Goal: Check status: Check status

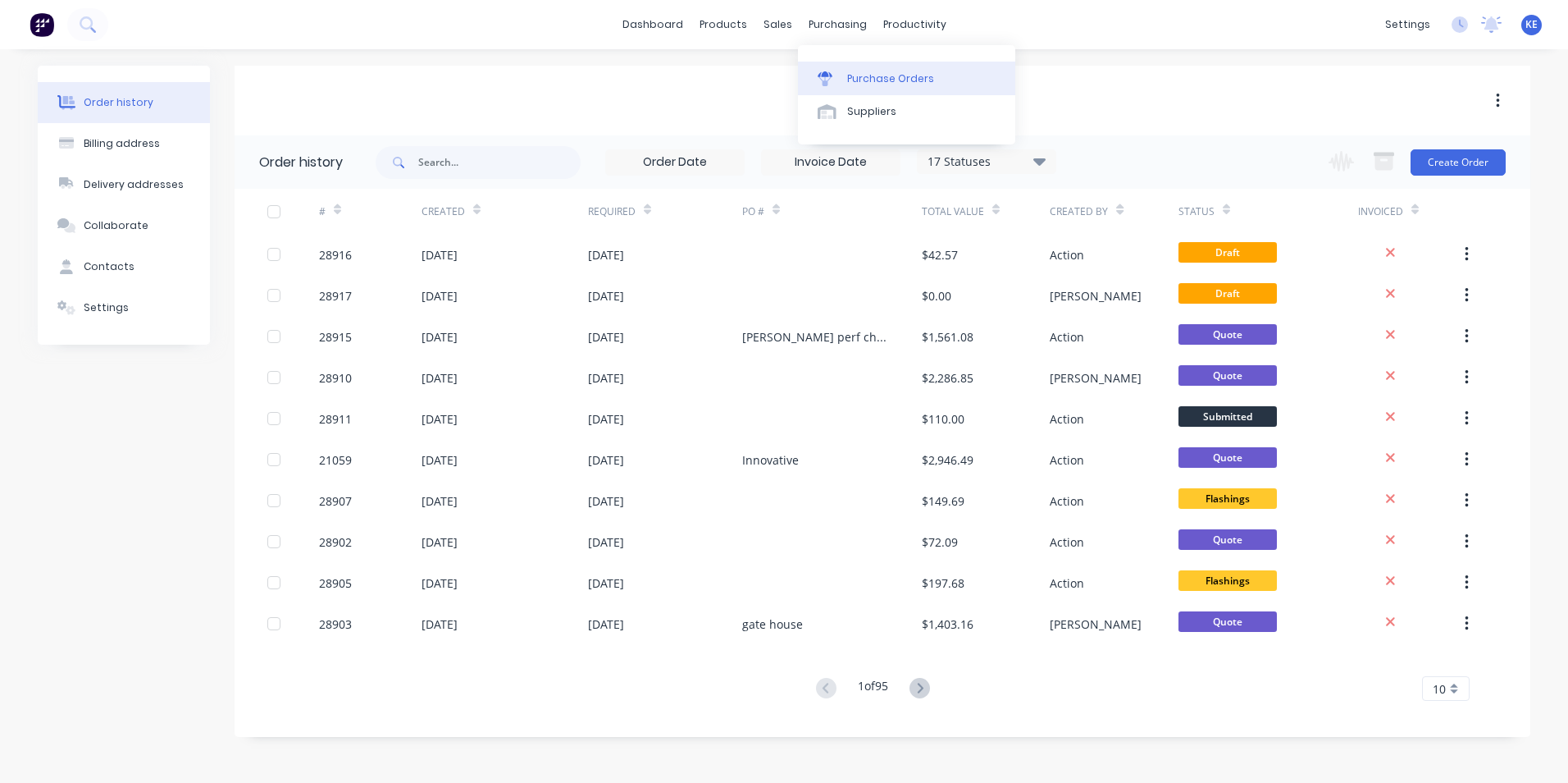
click at [850, 74] on div "Purchase Orders" at bounding box center [890, 78] width 87 height 15
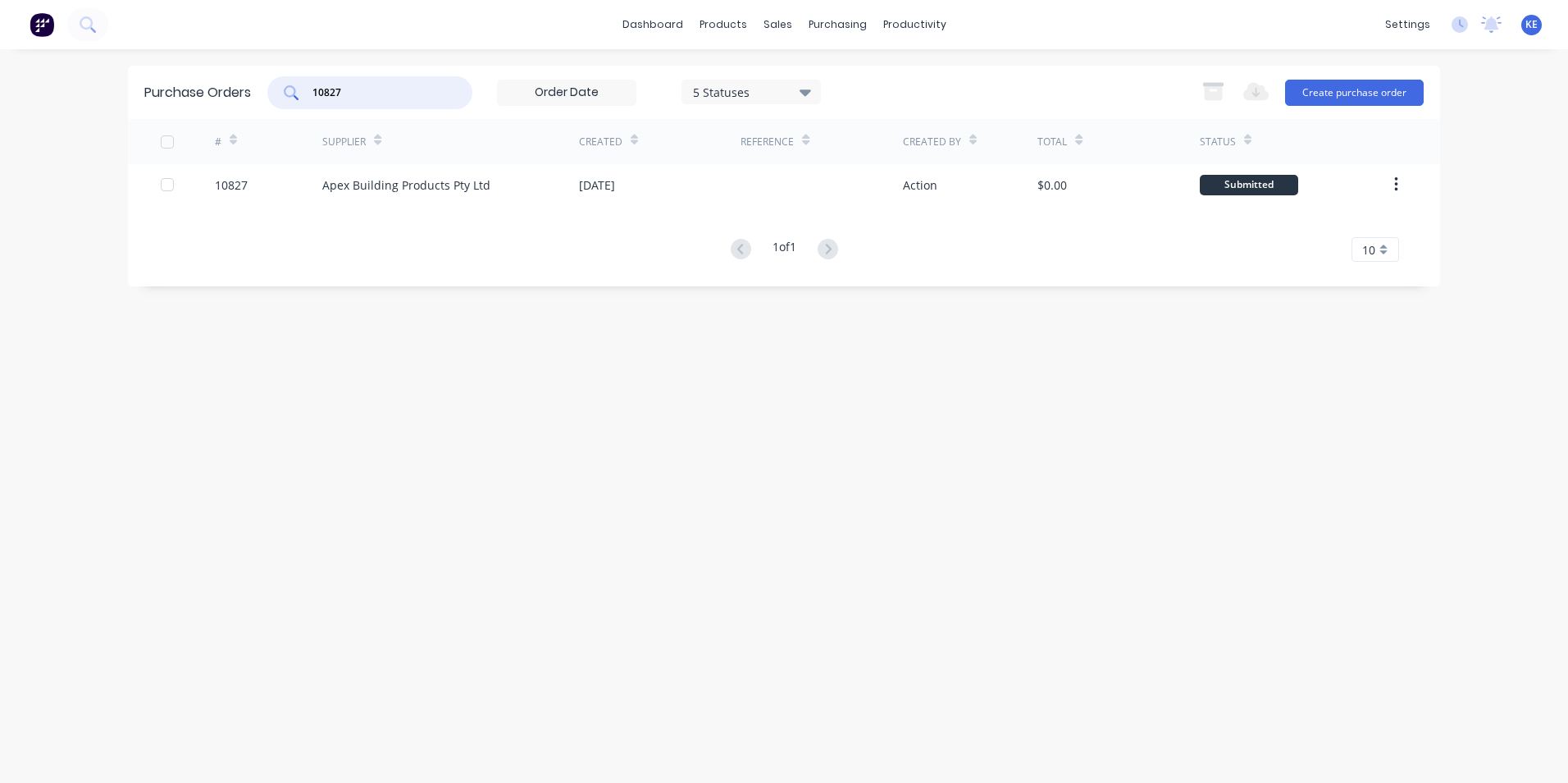
drag, startPoint x: 353, startPoint y: 96, endPoint x: 188, endPoint y: 111, distance: 165.7
click at [188, 111] on div "Purchase Orders 10827 5 Statuses 5 Statuses Export to Excel (XLSX) Create purch…" at bounding box center [784, 92] width 1312 height 54
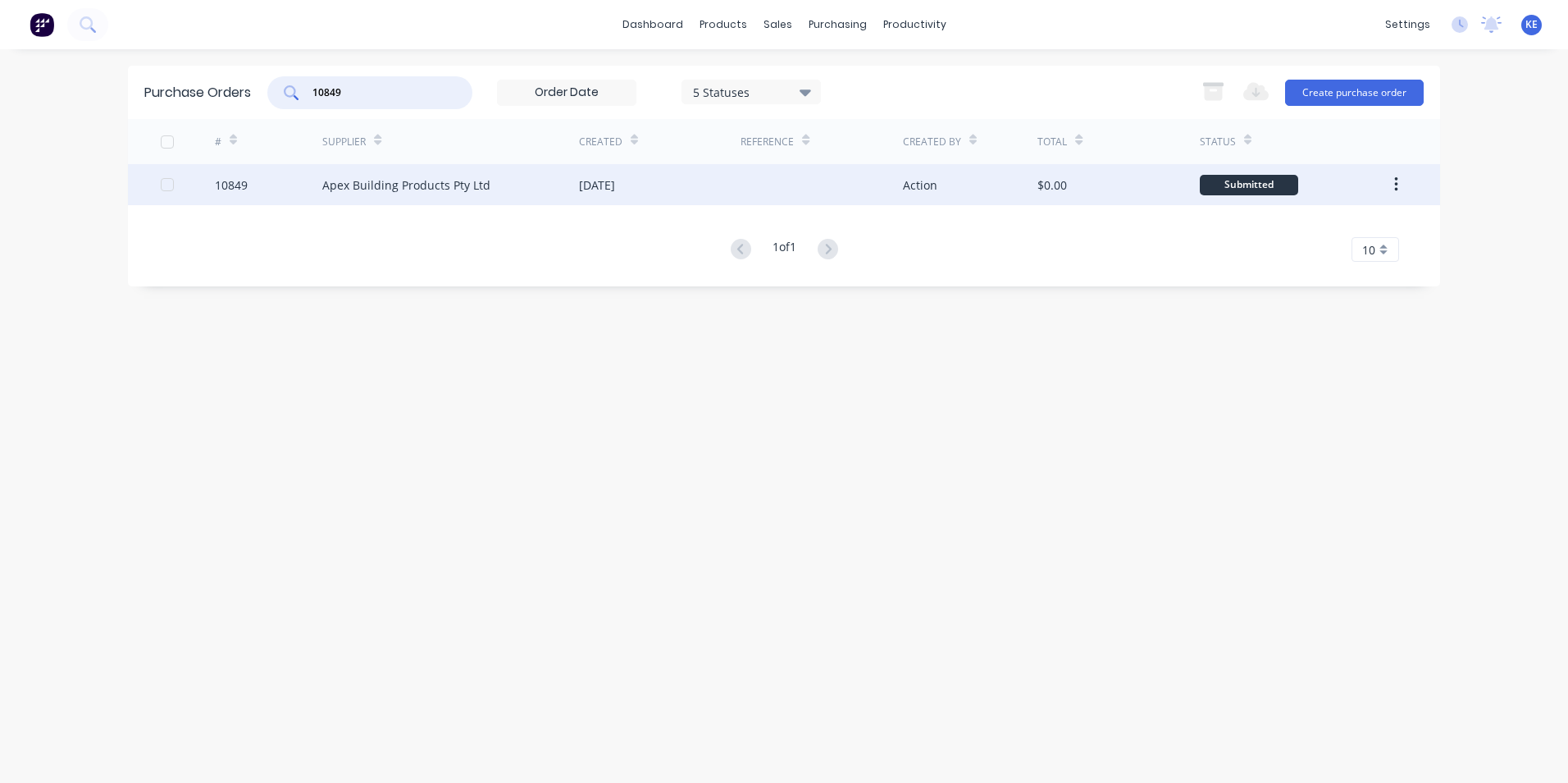
type input "10849"
click at [275, 191] on div "10849" at bounding box center [269, 184] width 108 height 41
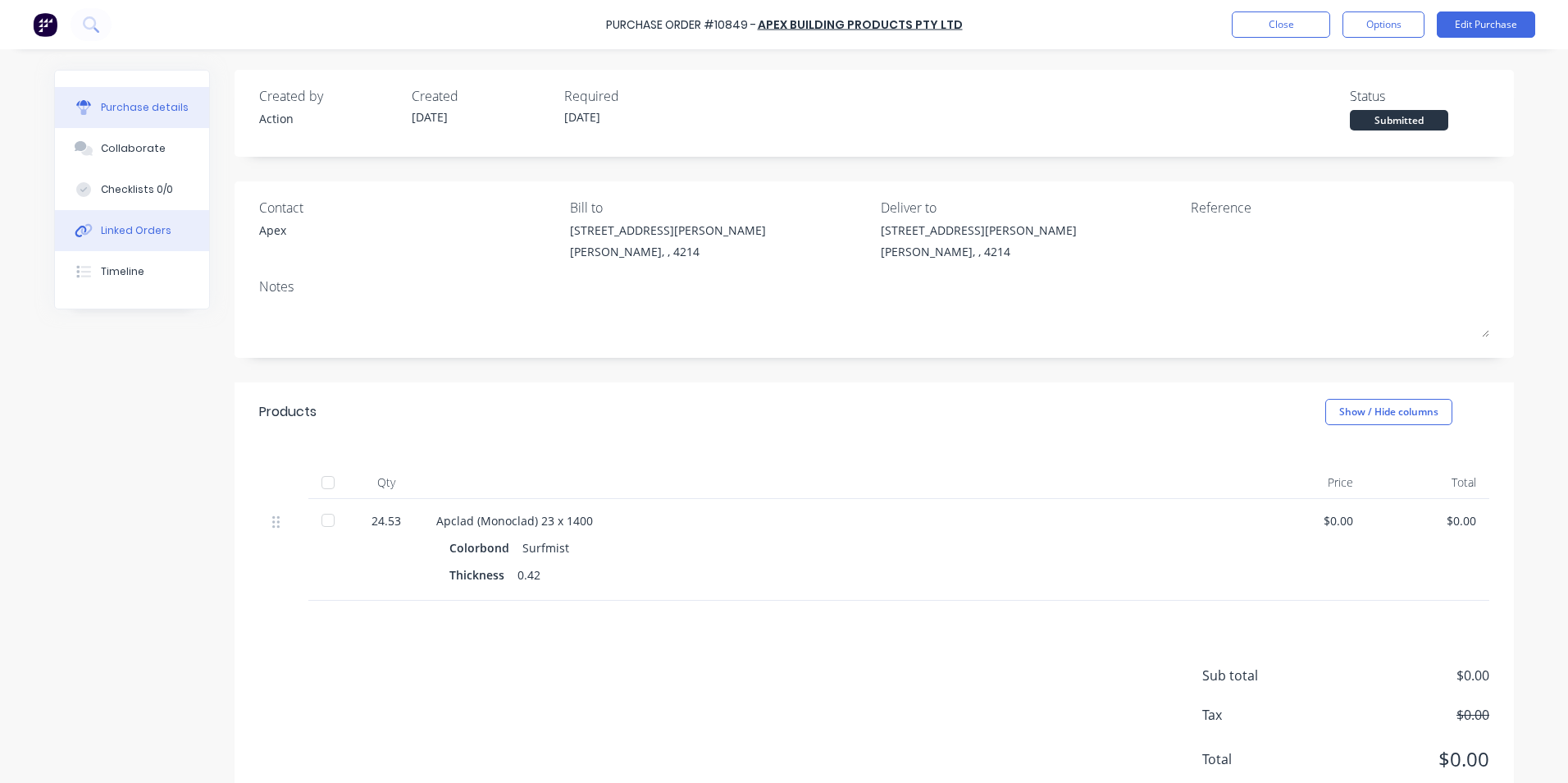
click at [133, 233] on div "Linked Orders" at bounding box center [136, 230] width 70 height 15
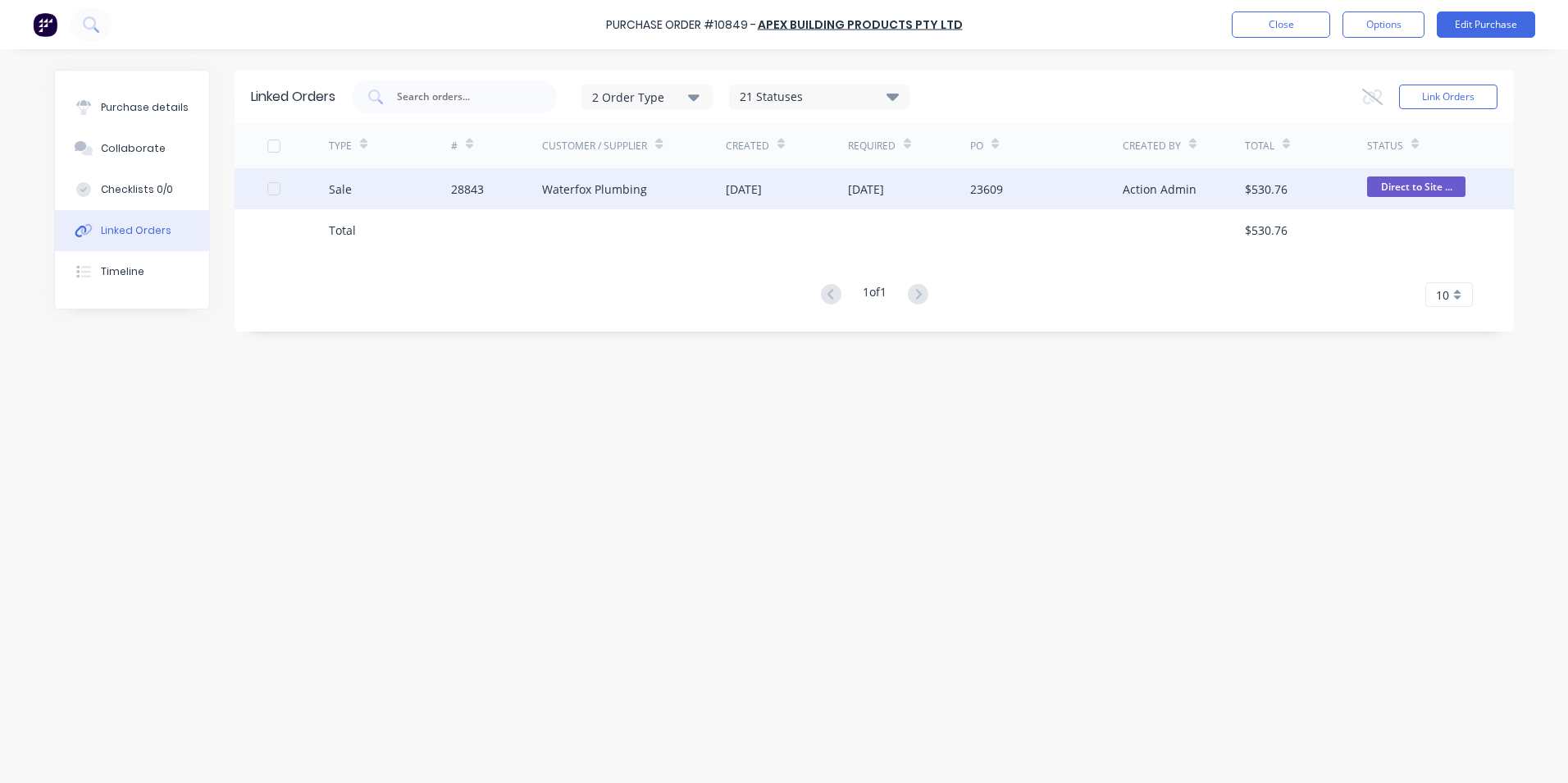
click at [389, 180] on div "Sale" at bounding box center [390, 188] width 122 height 41
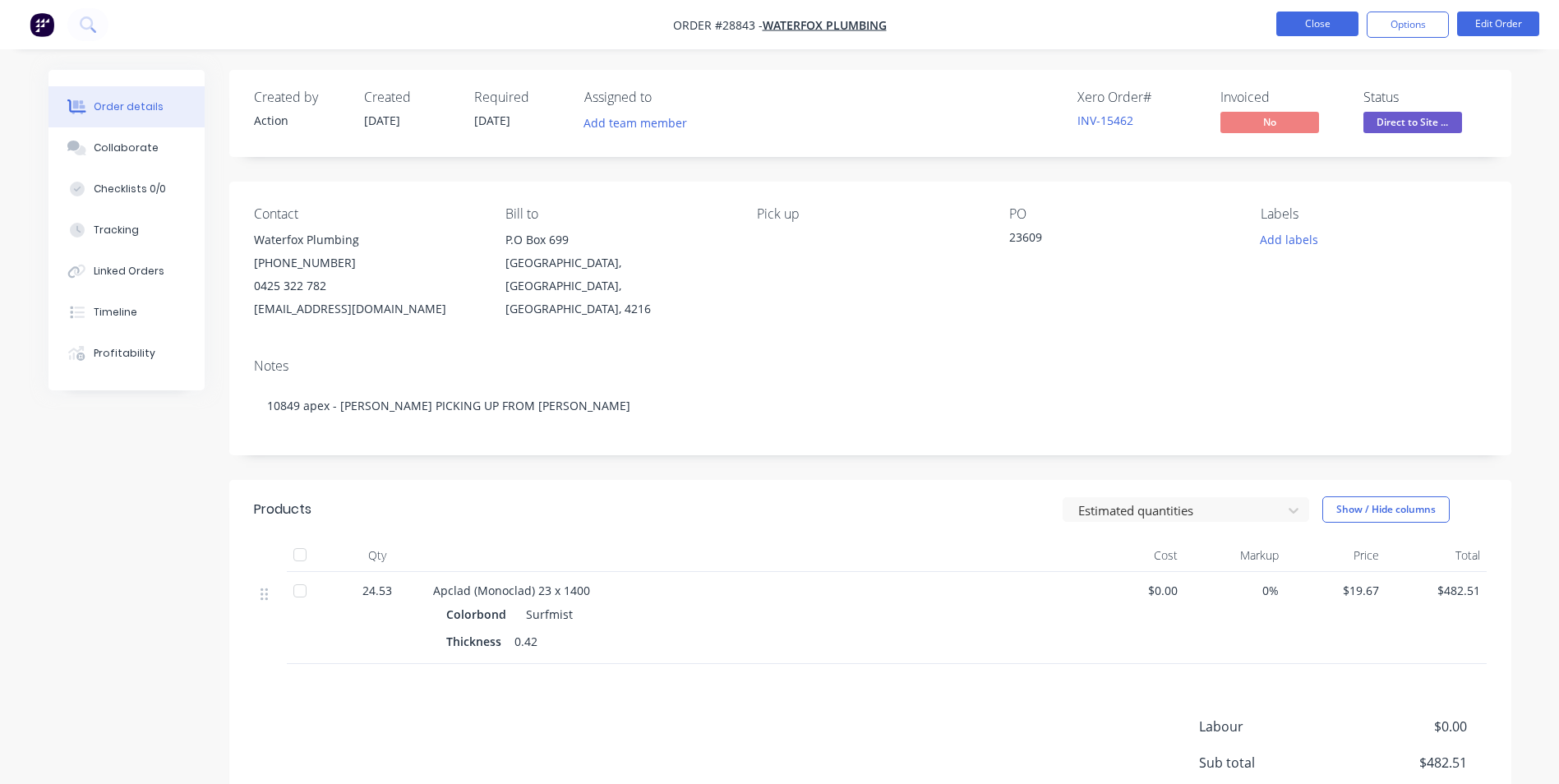
click at [1307, 25] on button "Close" at bounding box center [1317, 24] width 82 height 25
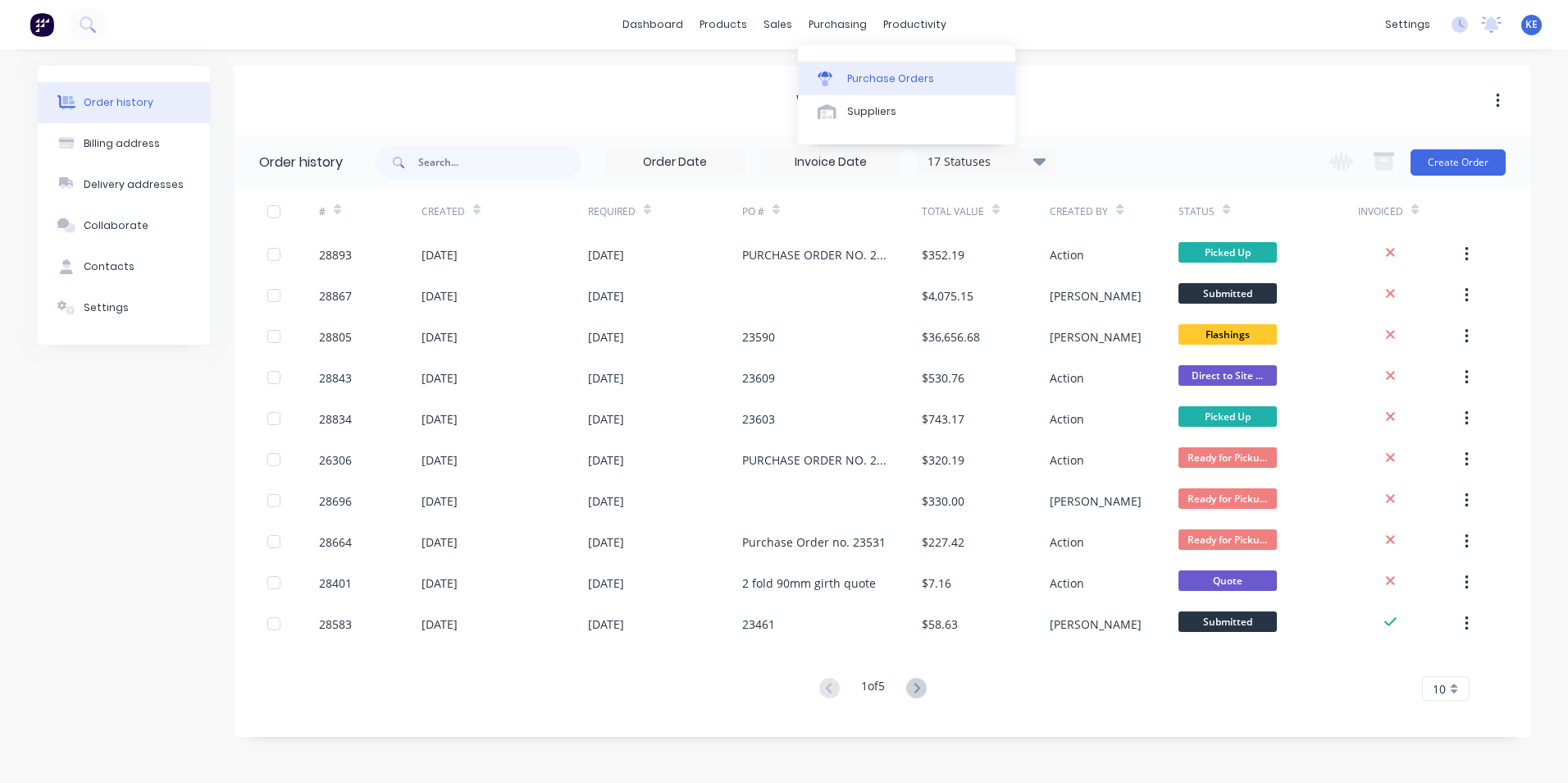
click at [872, 69] on link "Purchase Orders" at bounding box center [906, 78] width 217 height 33
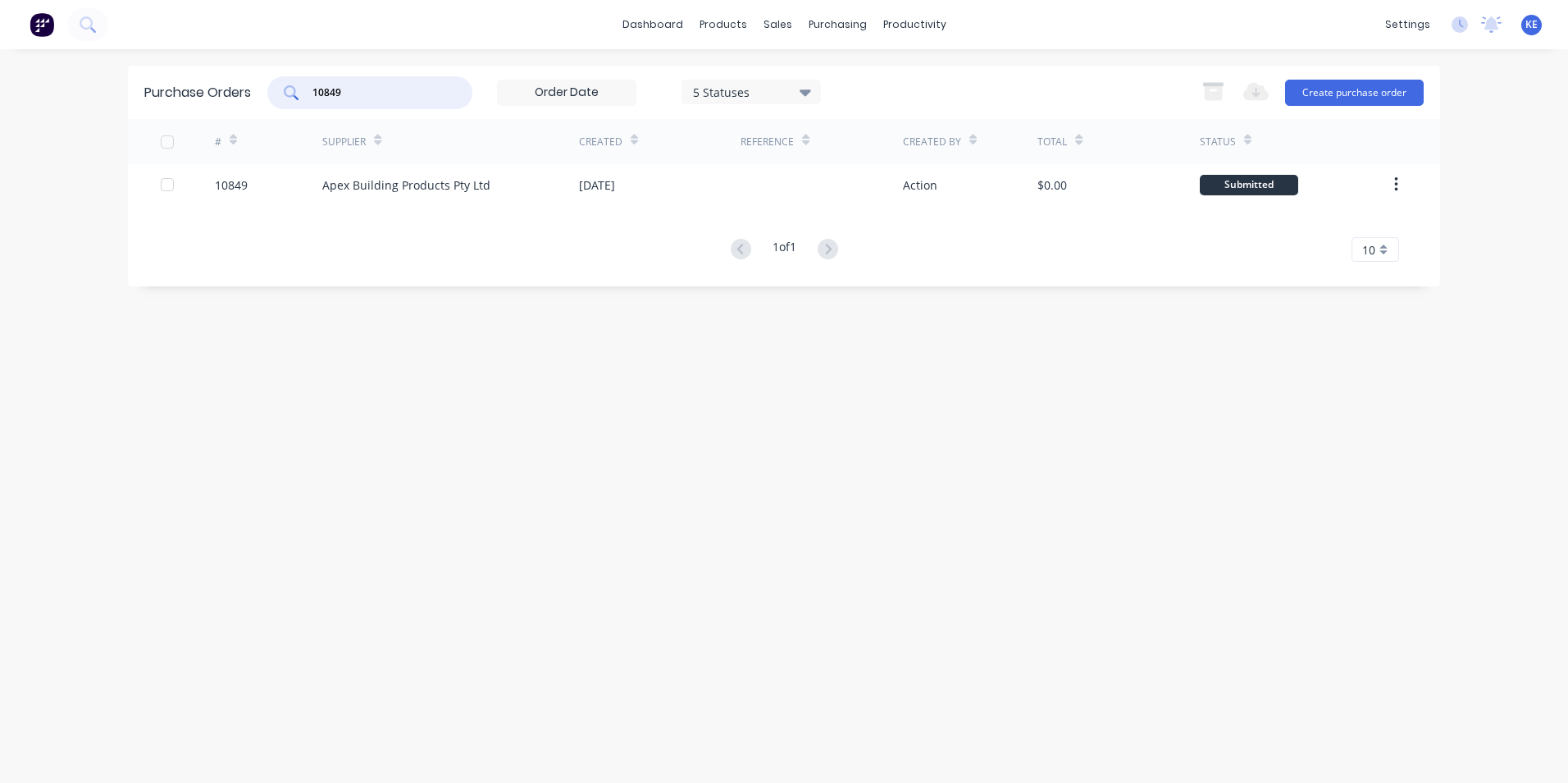
drag, startPoint x: 372, startPoint y: 84, endPoint x: 215, endPoint y: 106, distance: 158.5
click at [215, 106] on div "Purchase Orders 10849 5 Statuses 5 Statuses Export to Excel (XLSX) Create purch…" at bounding box center [784, 92] width 1312 height 54
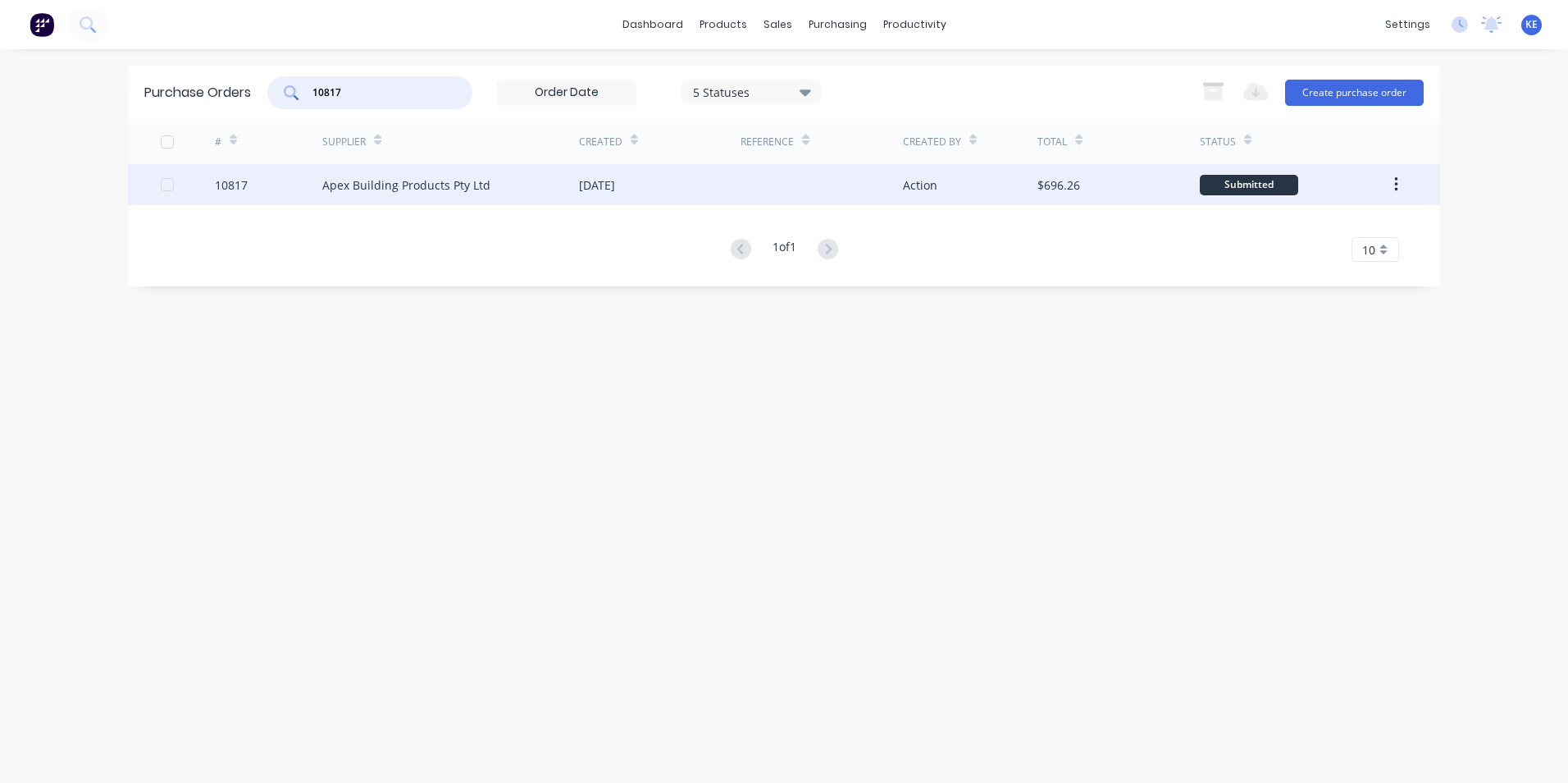
type input "10817"
click at [251, 188] on div "10817" at bounding box center [269, 184] width 108 height 41
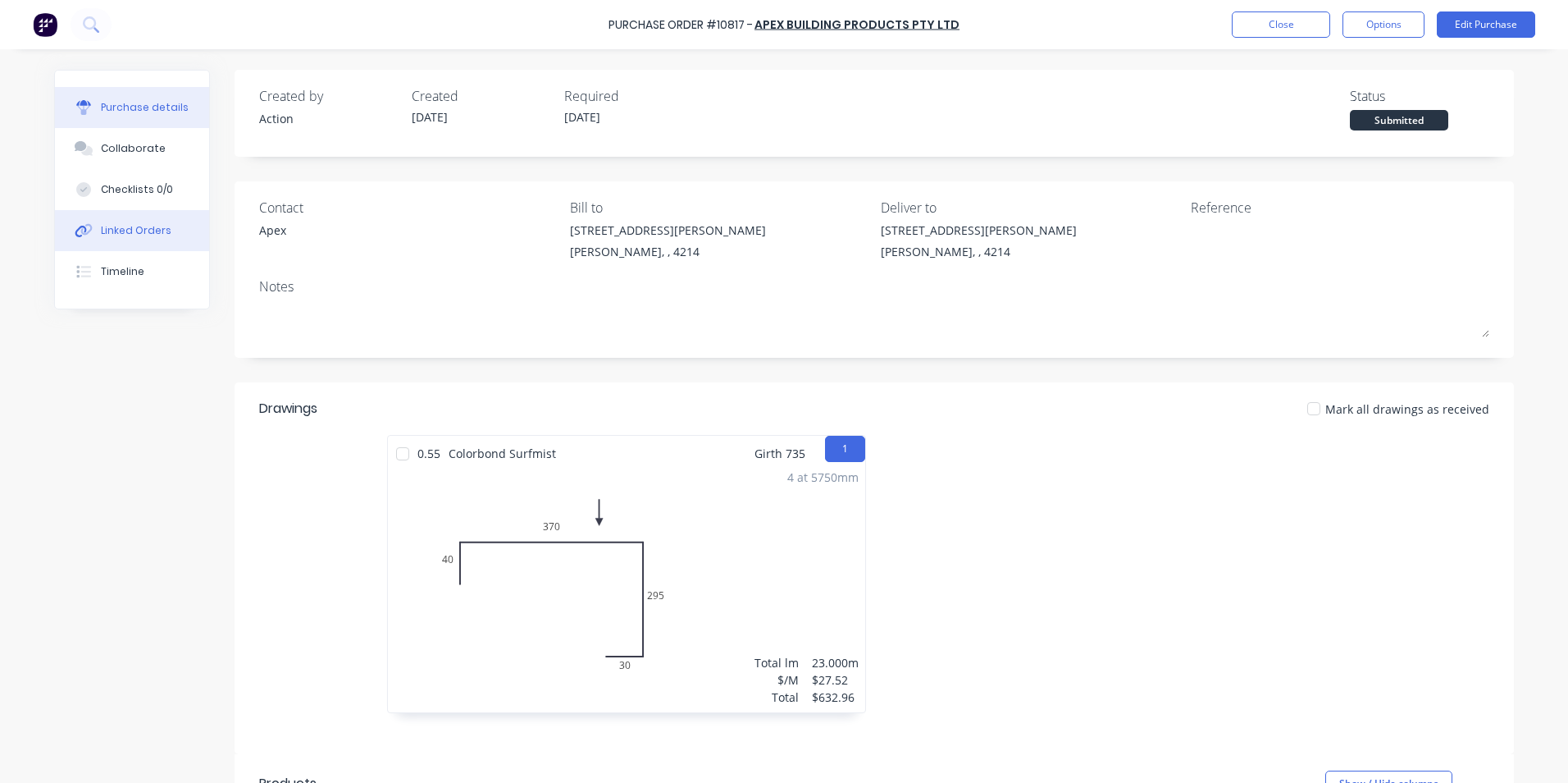
click at [113, 222] on button "Linked Orders" at bounding box center [131, 230] width 154 height 41
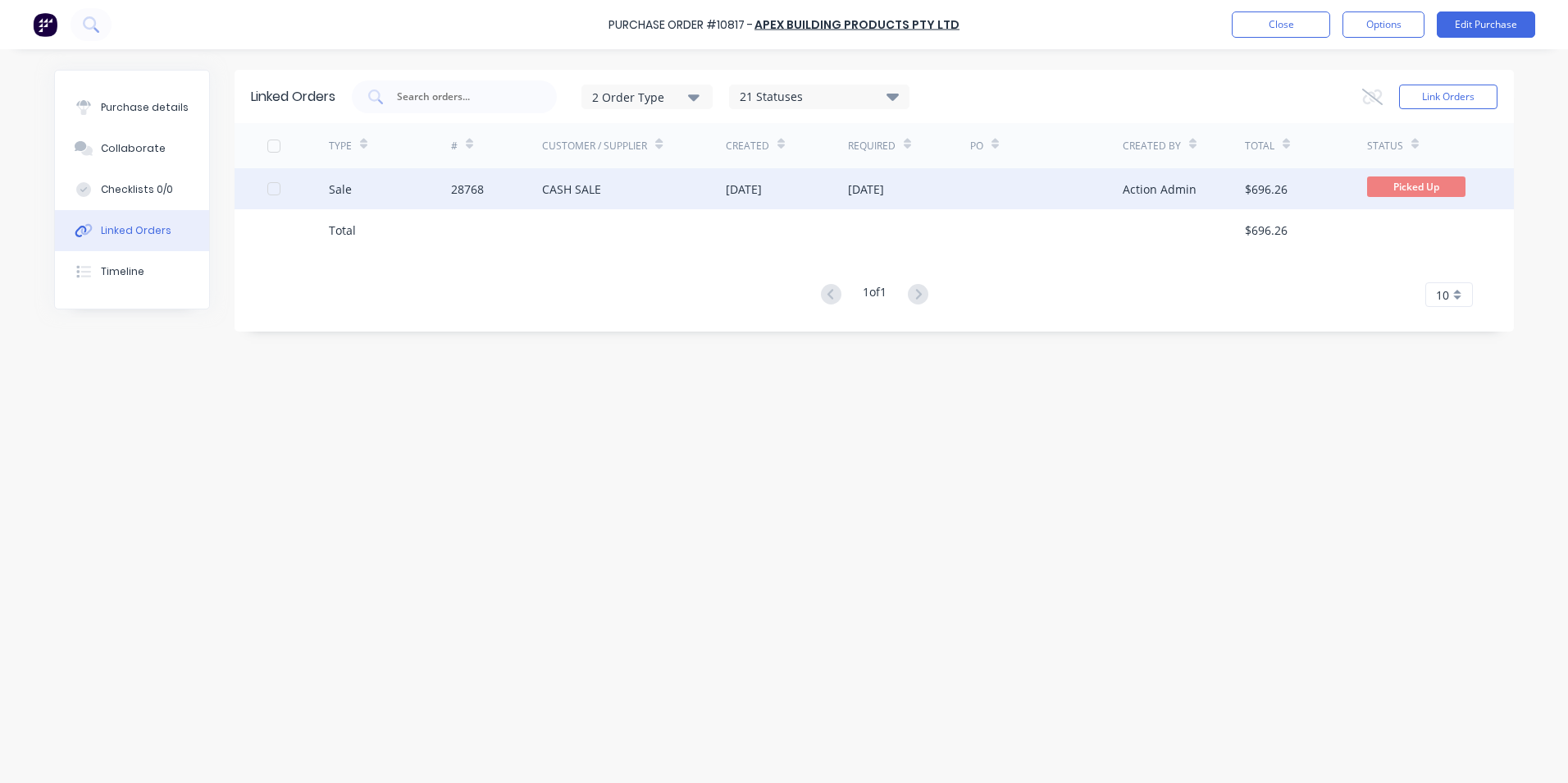
click at [407, 197] on div "Sale" at bounding box center [390, 188] width 122 height 41
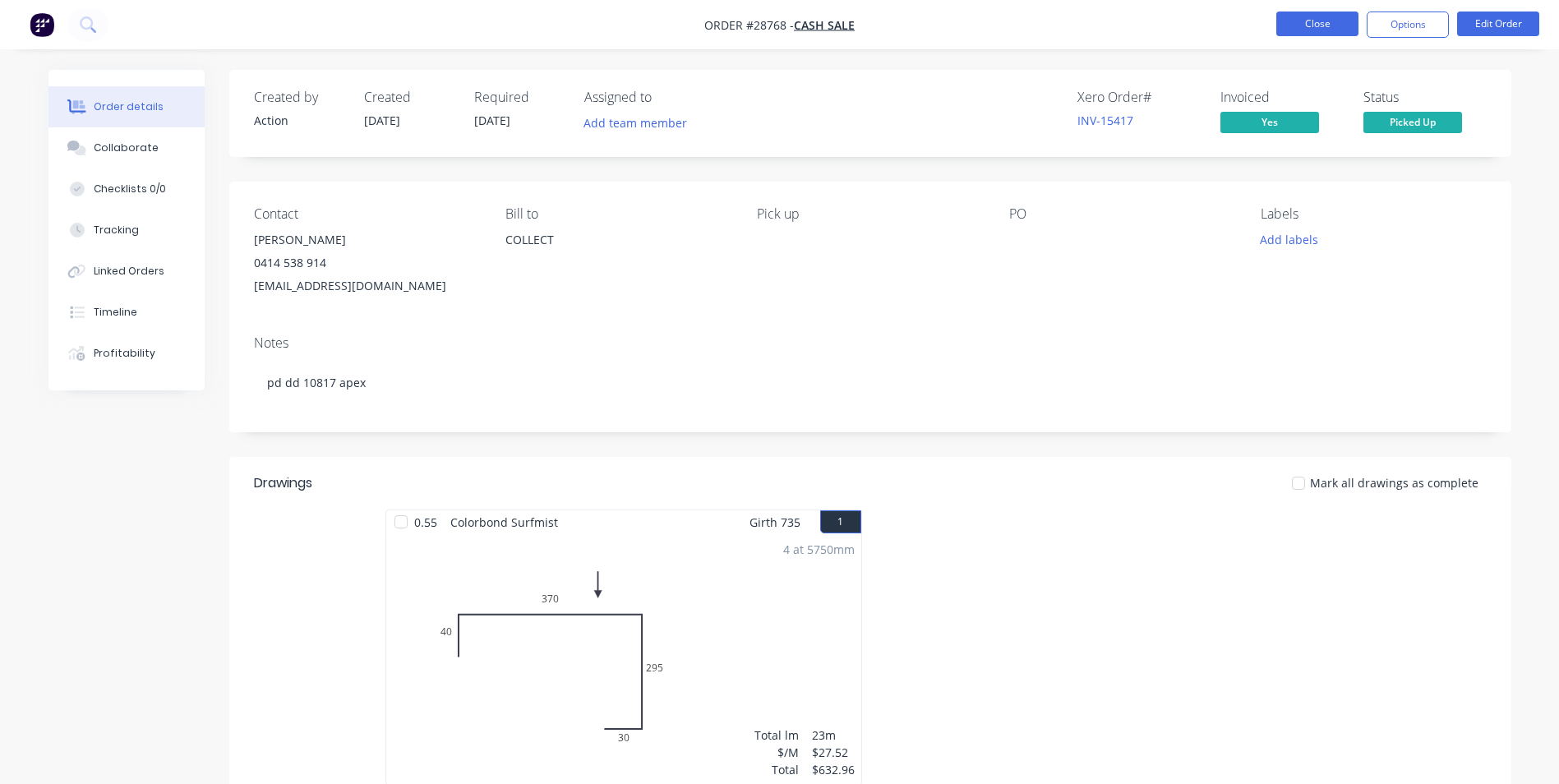
click at [1334, 19] on button "Close" at bounding box center [1317, 24] width 82 height 25
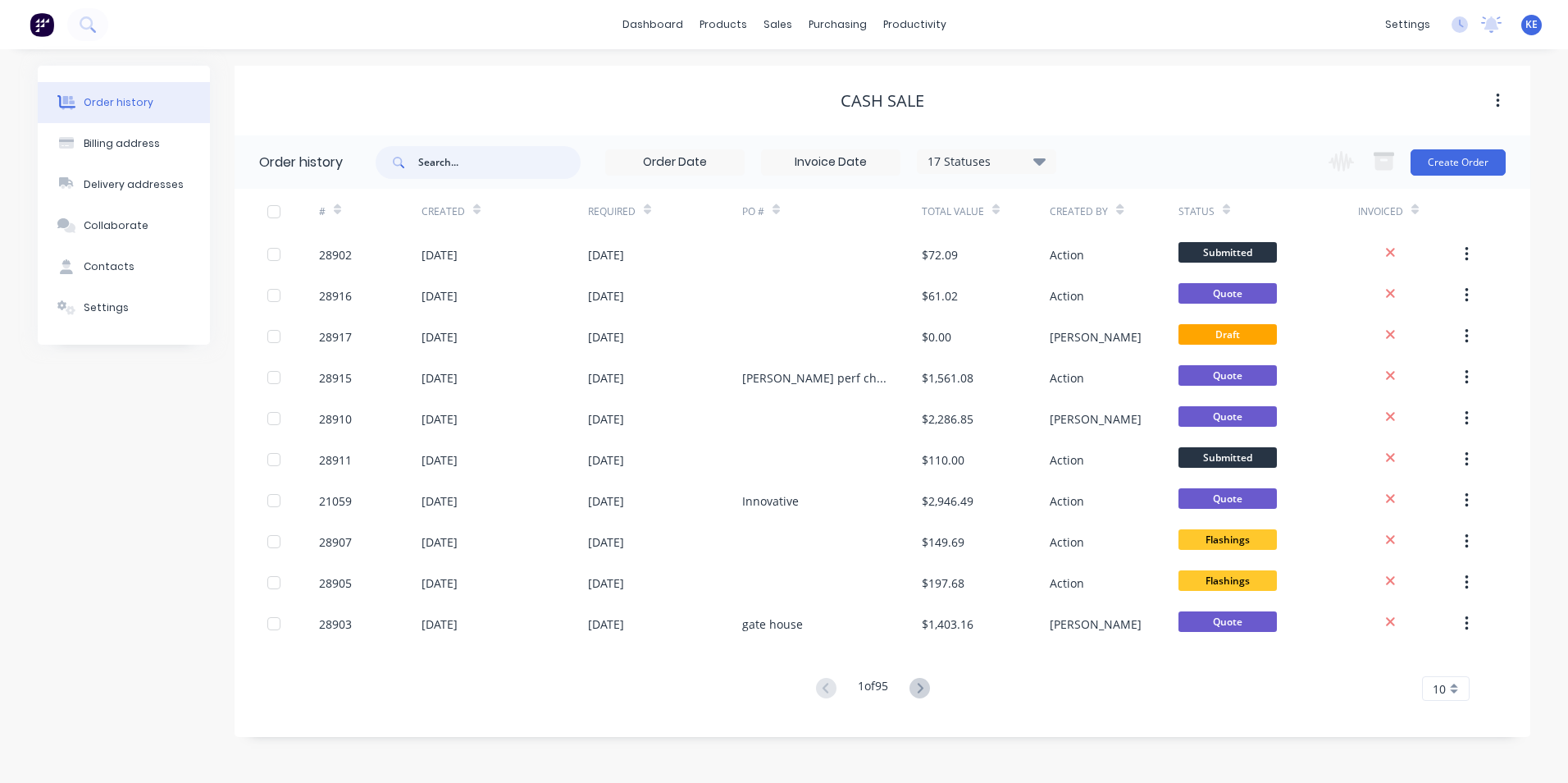
click at [426, 161] on input "text" at bounding box center [499, 162] width 162 height 33
click at [852, 73] on div "Purchase Orders" at bounding box center [890, 78] width 87 height 15
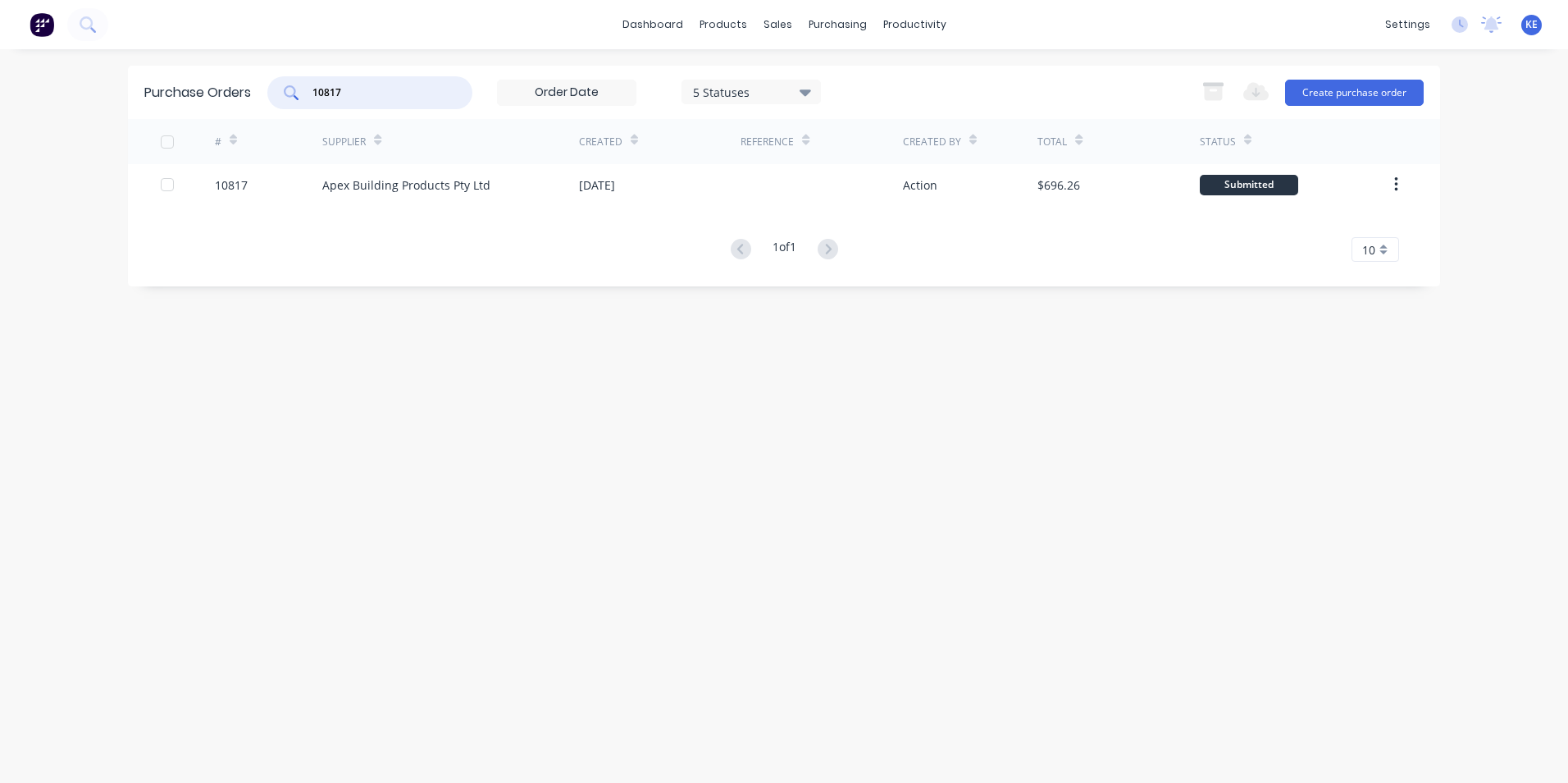
drag, startPoint x: 395, startPoint y: 85, endPoint x: 269, endPoint y: 105, distance: 127.6
click at [269, 105] on div "10817 5 Statuses 5 Statuses" at bounding box center [544, 92] width 554 height 33
type input "10804"
click at [269, 196] on div "10804" at bounding box center [269, 184] width 108 height 41
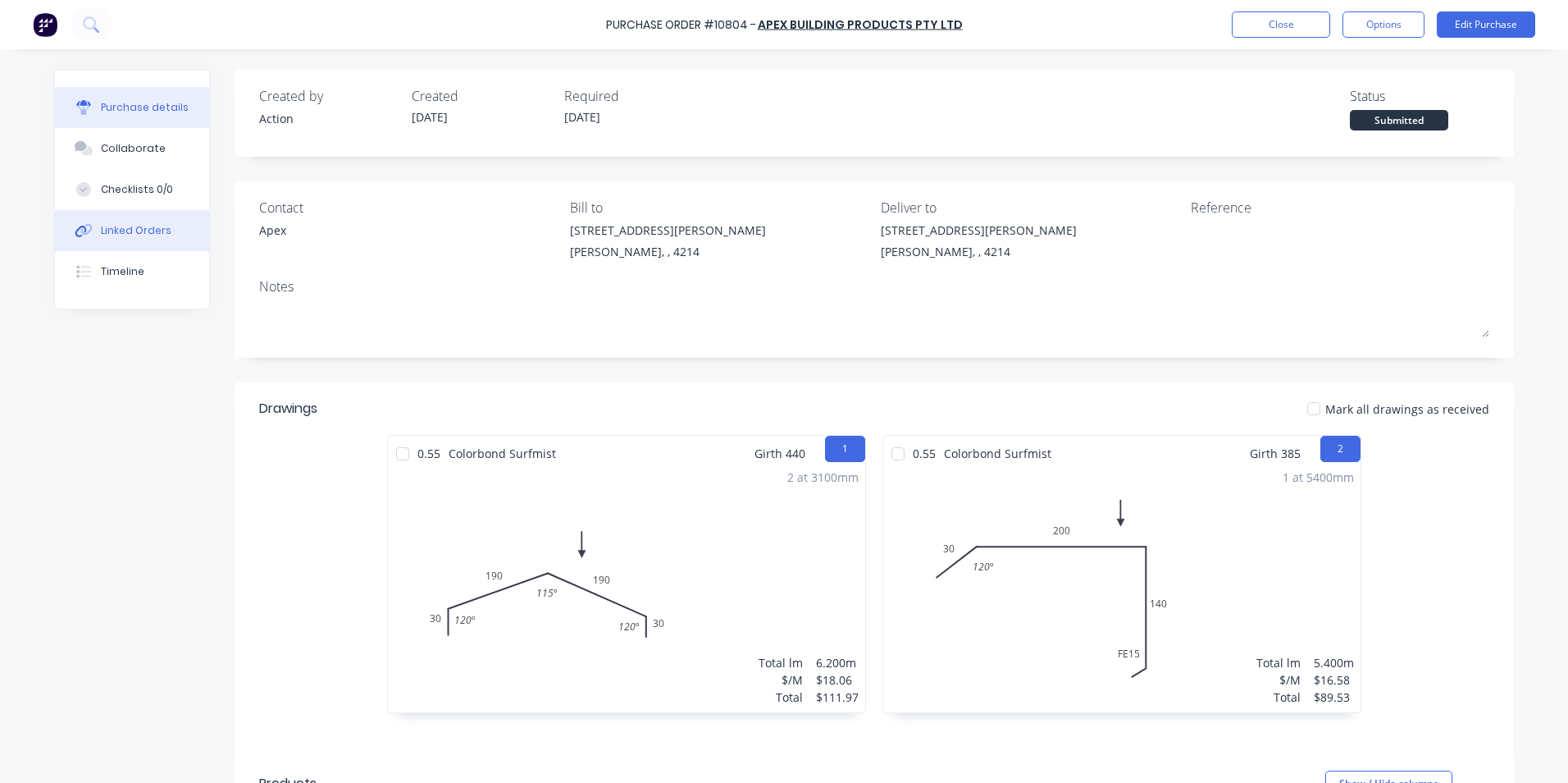
click at [122, 233] on div "Linked Orders" at bounding box center [136, 230] width 70 height 15
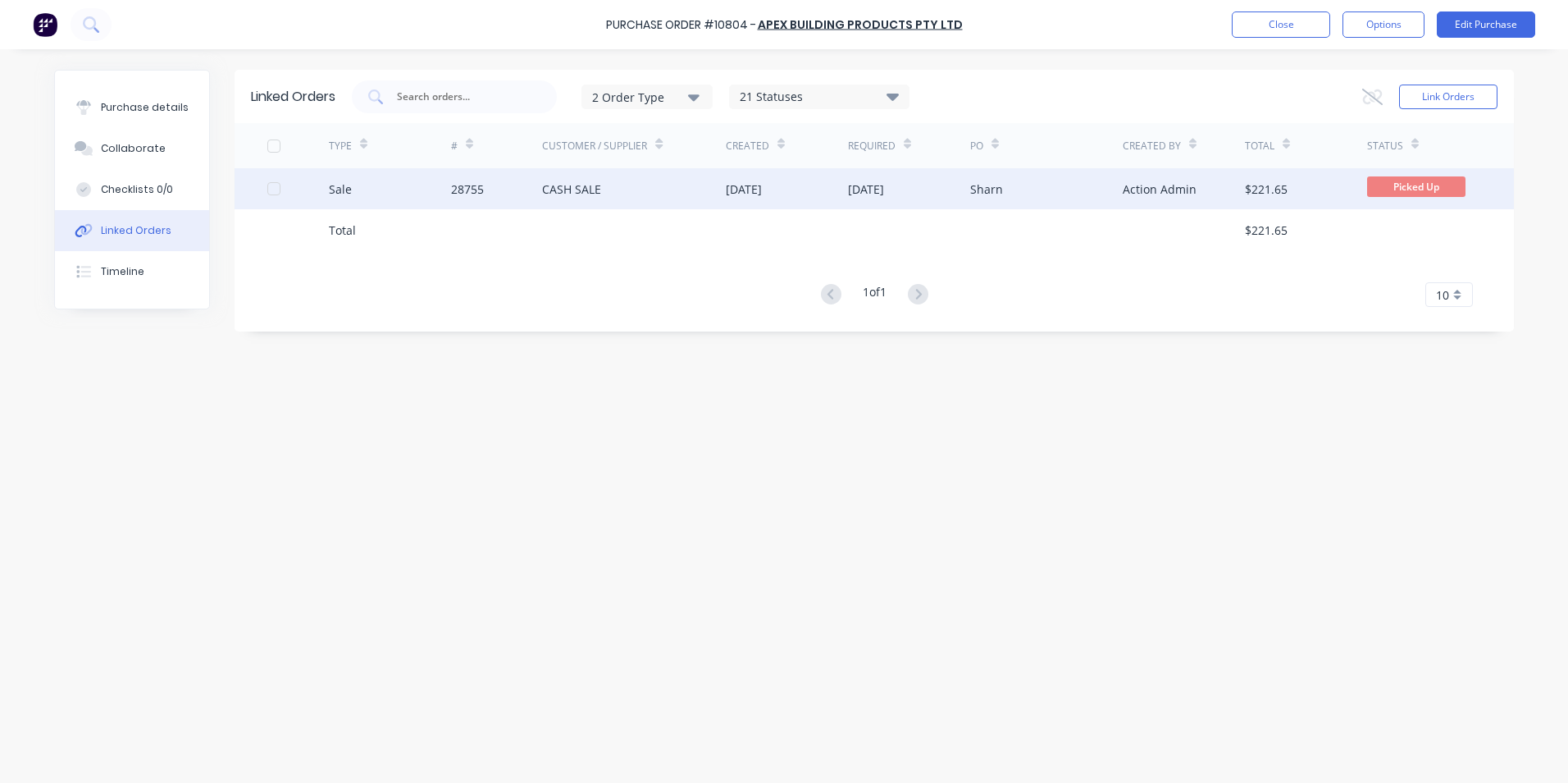
click at [391, 179] on div "Sale" at bounding box center [390, 188] width 122 height 41
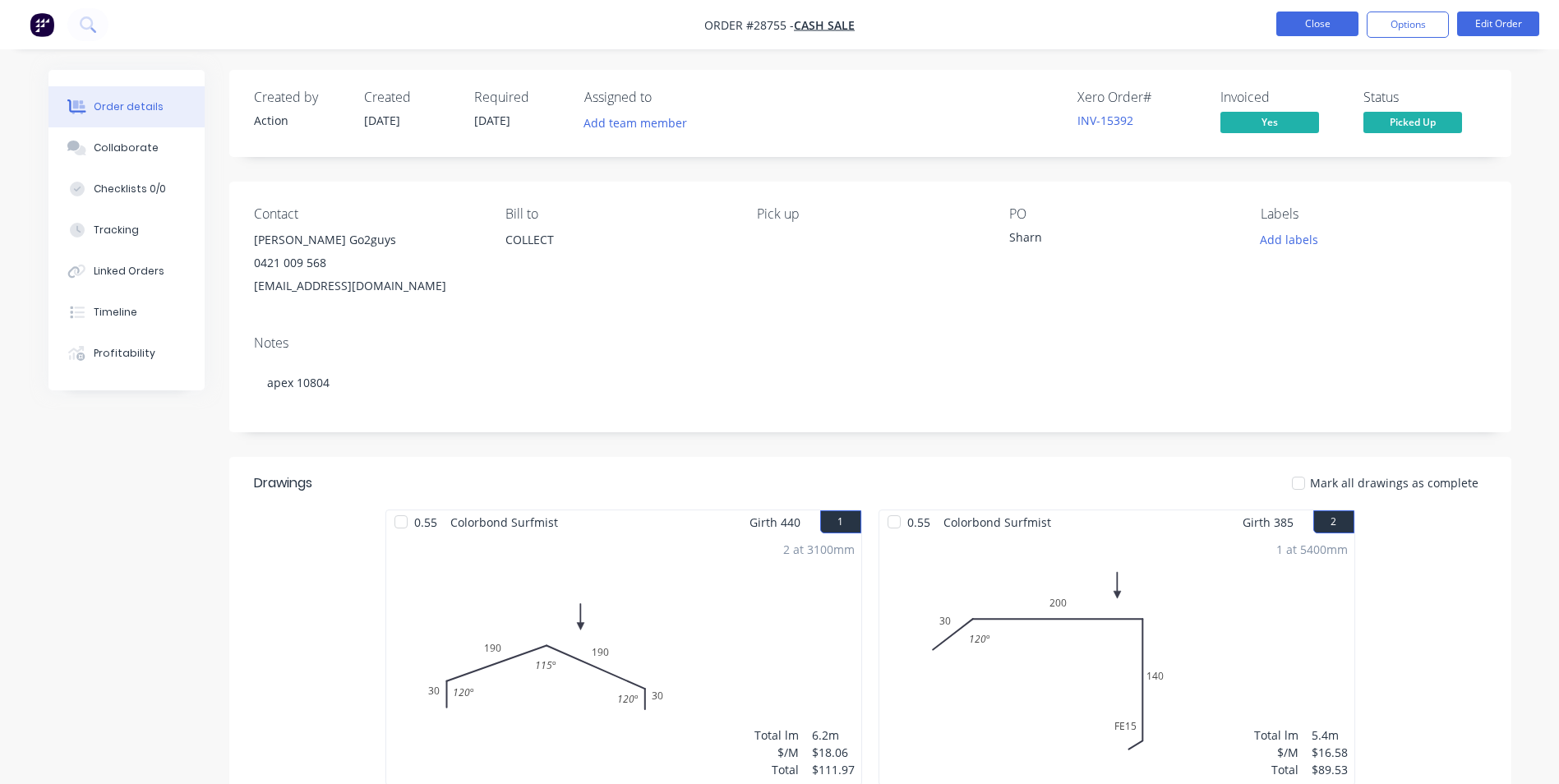
click at [1316, 18] on button "Close" at bounding box center [1317, 24] width 82 height 25
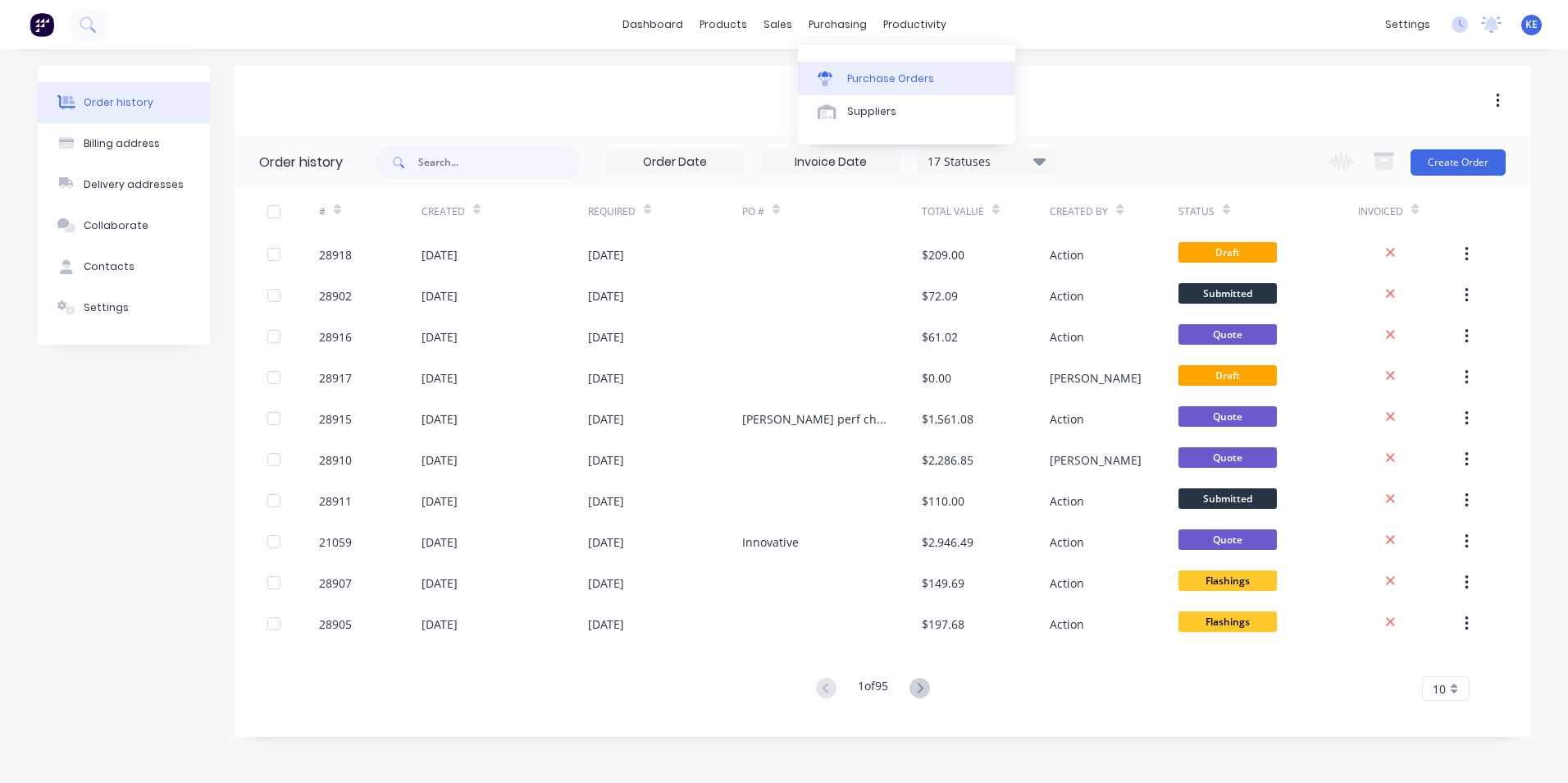
click at [854, 75] on div "Purchase Orders" at bounding box center [890, 78] width 87 height 15
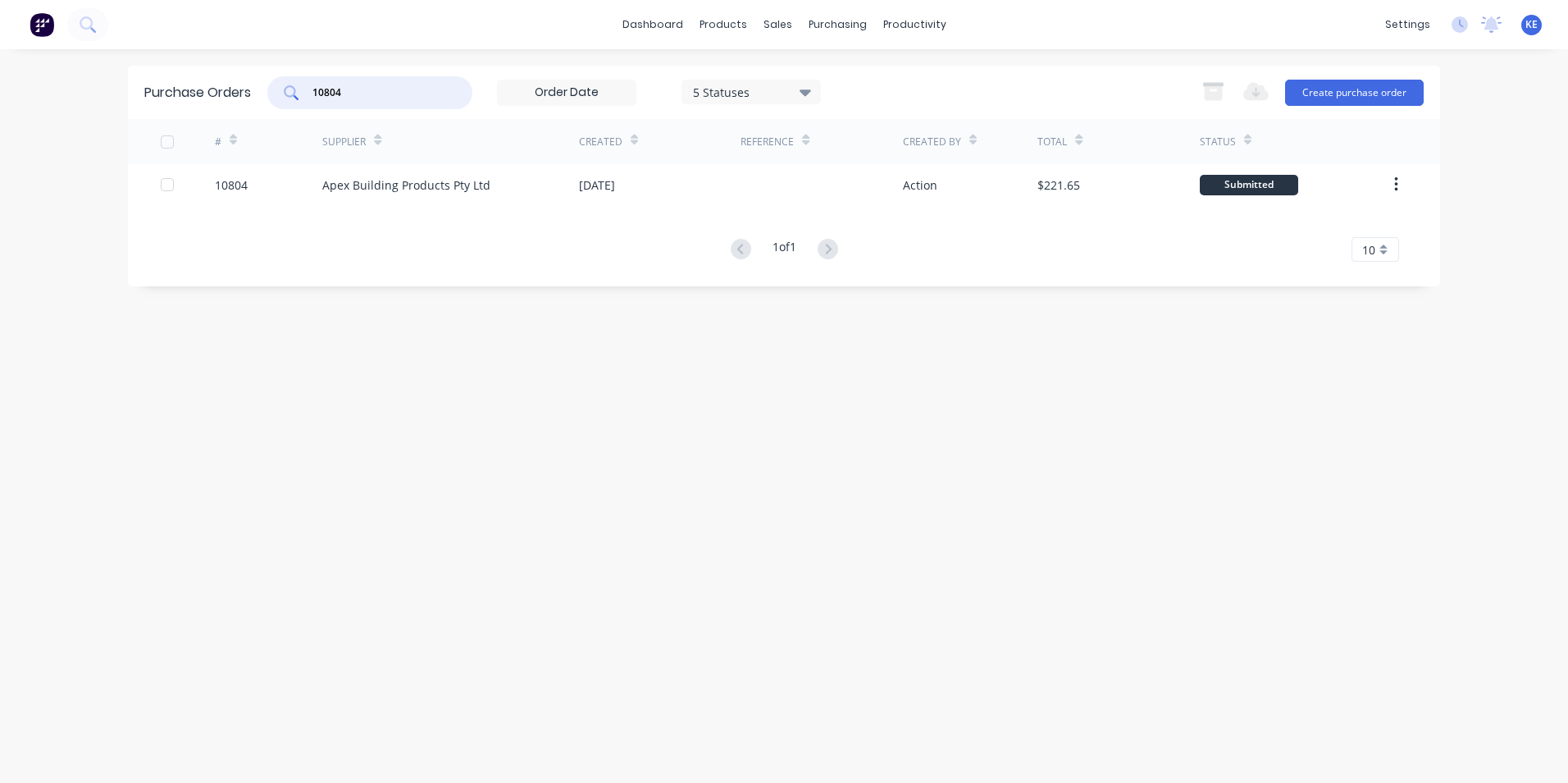
drag, startPoint x: 365, startPoint y: 89, endPoint x: 235, endPoint y: 93, distance: 130.1
click at [235, 93] on div "Purchase Orders 10804 5 Statuses 5 Statuses Export to Excel (XLSX) Create purch…" at bounding box center [784, 92] width 1312 height 54
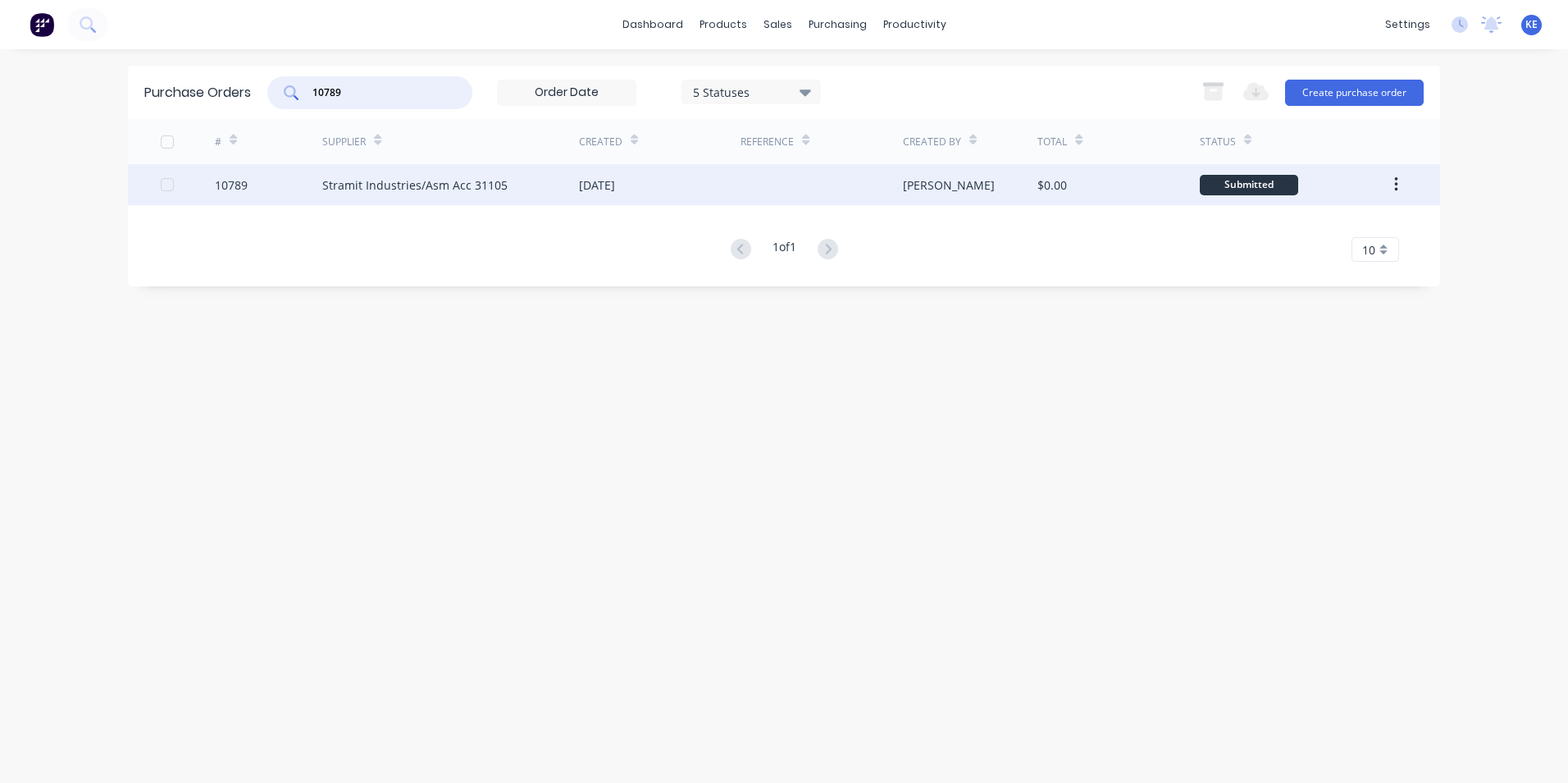
type input "10789"
click at [294, 196] on div "10789" at bounding box center [269, 184] width 108 height 41
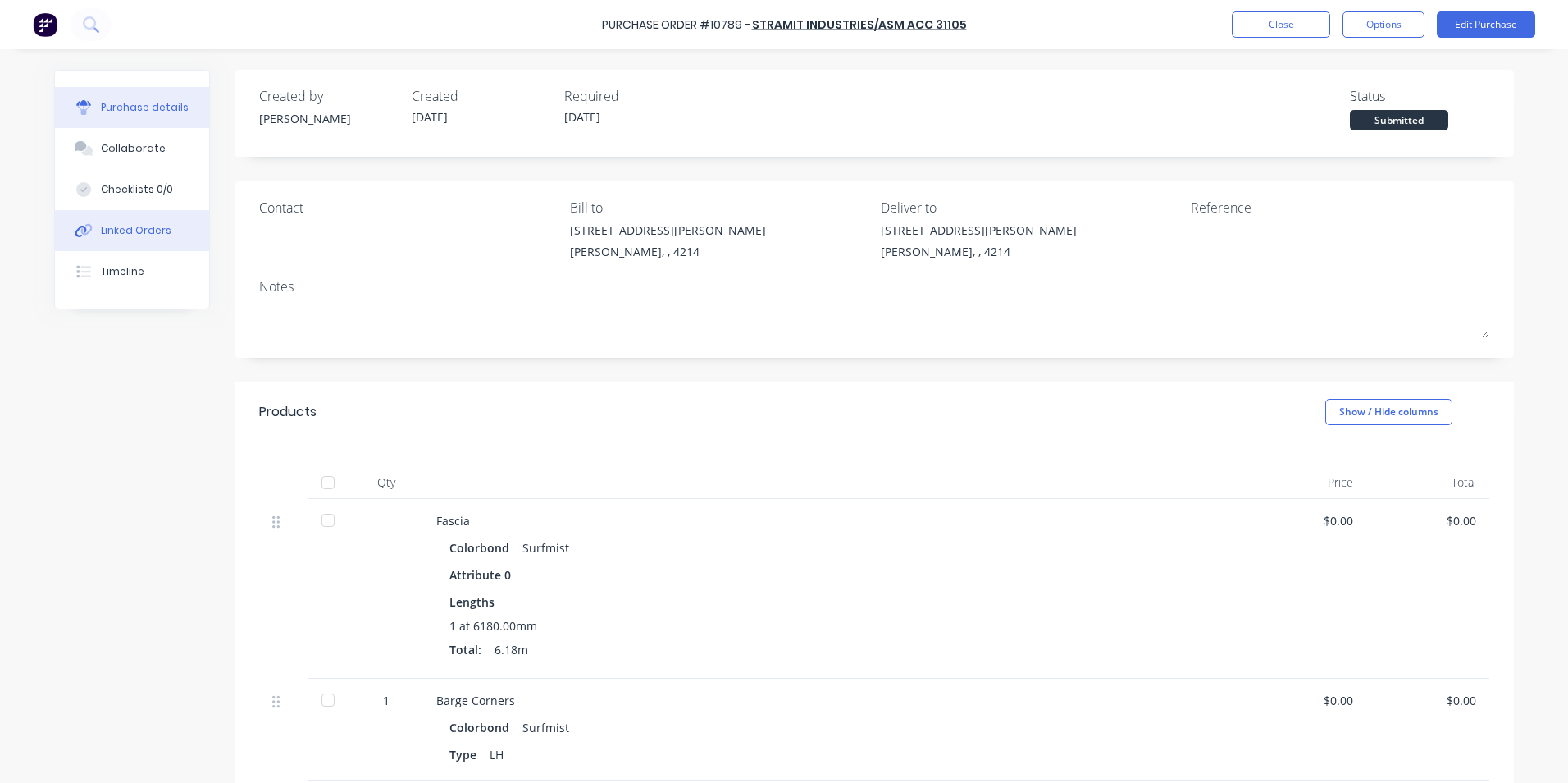
click at [126, 235] on div "Linked Orders" at bounding box center [136, 230] width 70 height 15
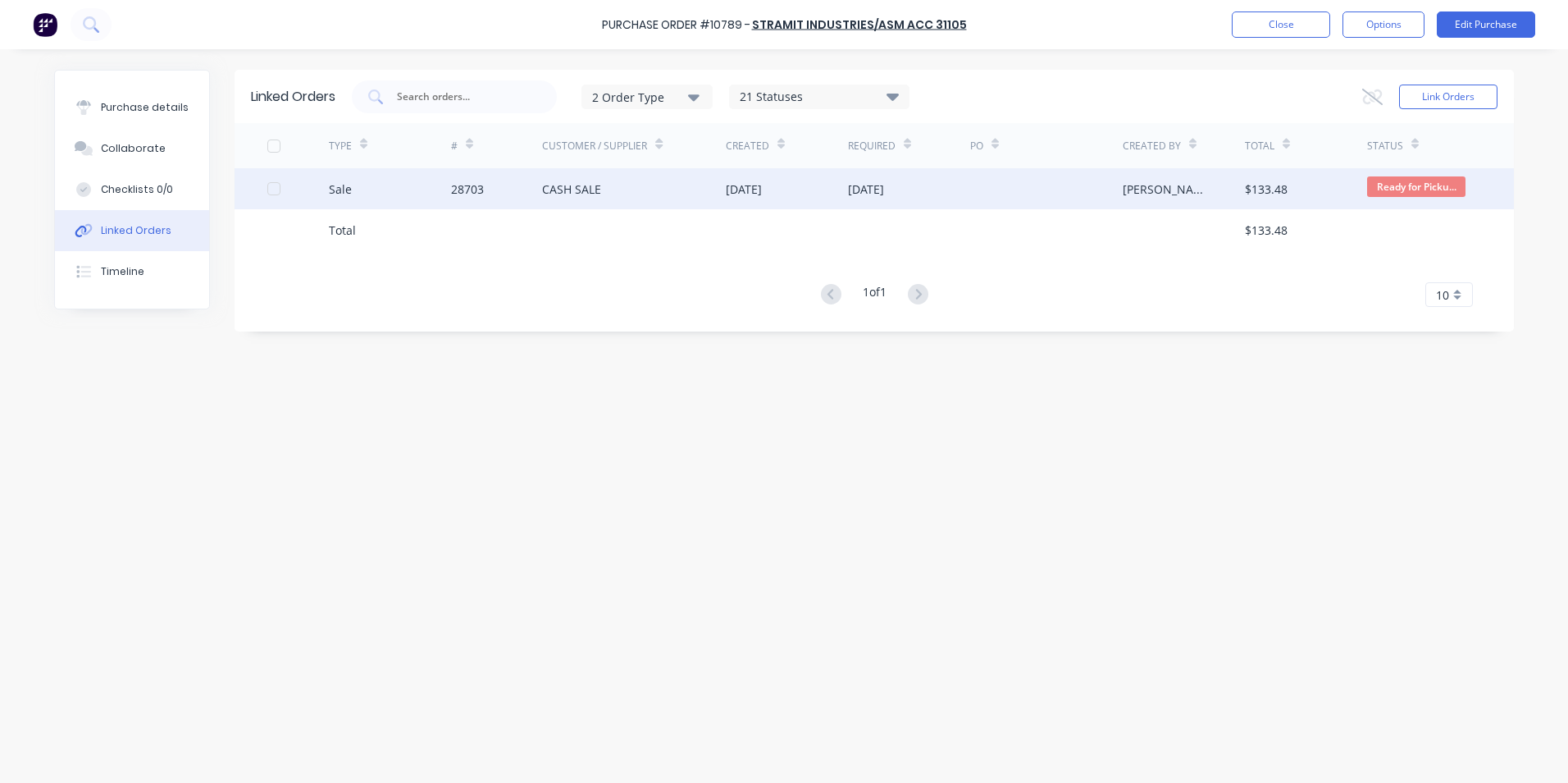
click at [399, 193] on div "Sale" at bounding box center [390, 188] width 122 height 41
